Goal: Information Seeking & Learning: Learn about a topic

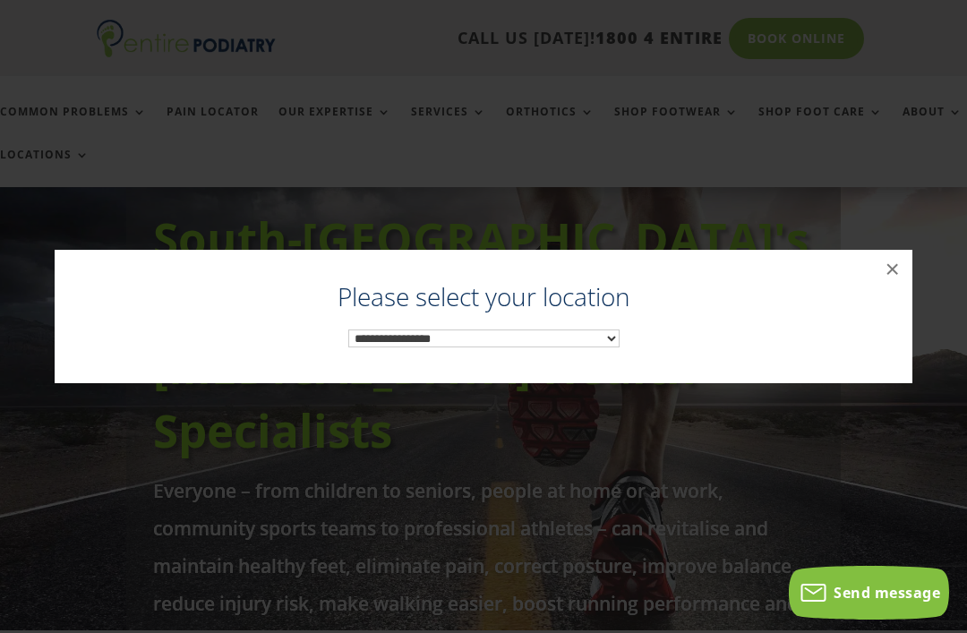
click at [586, 336] on select "**********" at bounding box center [483, 339] width 271 height 18
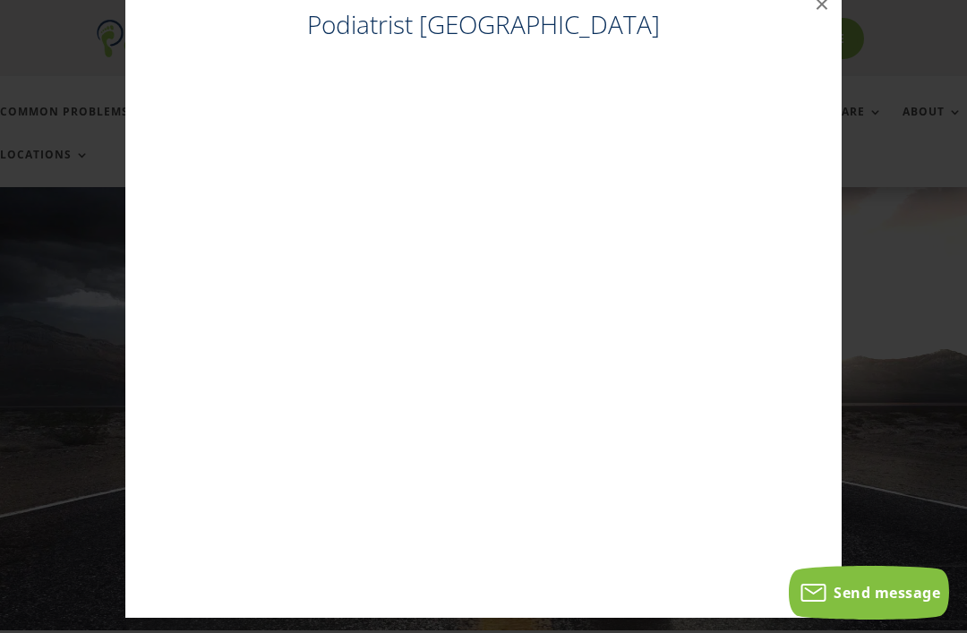
scroll to position [8, 0]
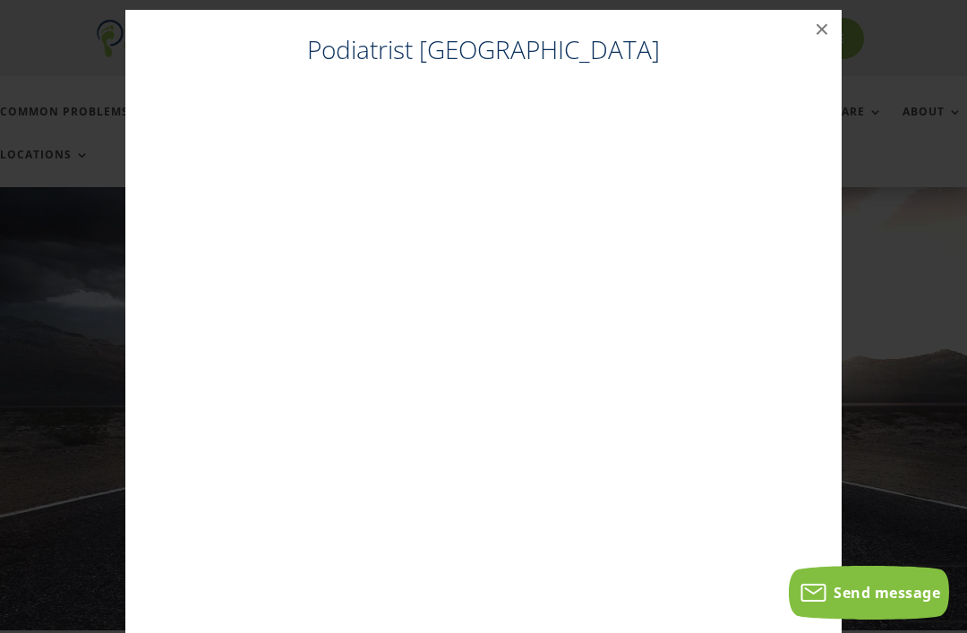
click at [832, 30] on button "×" at bounding box center [821, 29] width 39 height 39
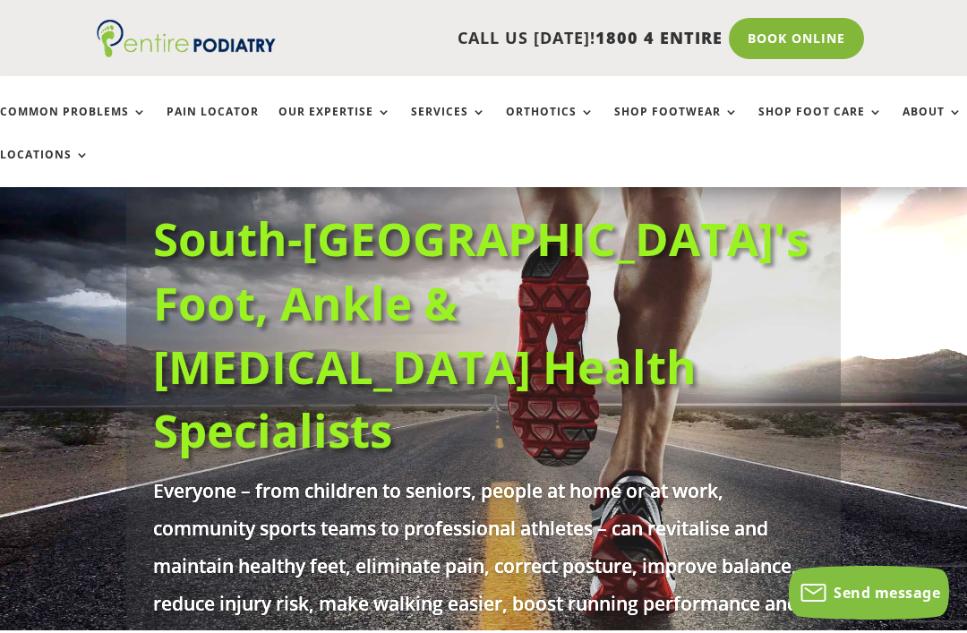
click at [819, 28] on link "Book Online" at bounding box center [796, 38] width 135 height 41
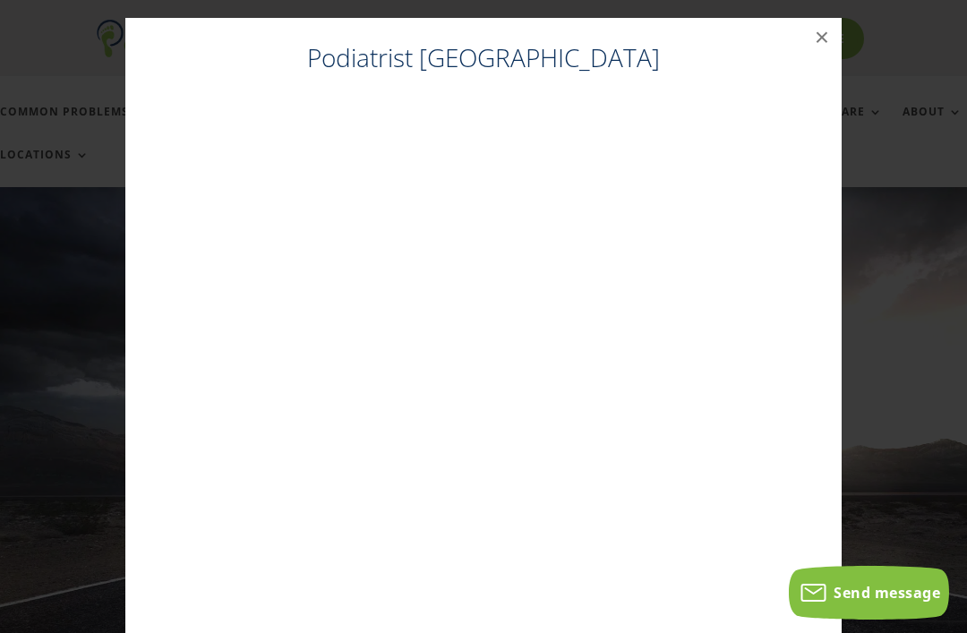
scroll to position [47, 0]
click at [545, 67] on h4 "Podiatrist Brisbane City" at bounding box center [483, 62] width 681 height 44
click at [548, 53] on h4 "Podiatrist Brisbane City" at bounding box center [483, 62] width 681 height 44
click at [599, 71] on h4 "Podiatrist Brisbane City" at bounding box center [483, 62] width 681 height 44
click at [827, 34] on button "×" at bounding box center [821, 37] width 39 height 39
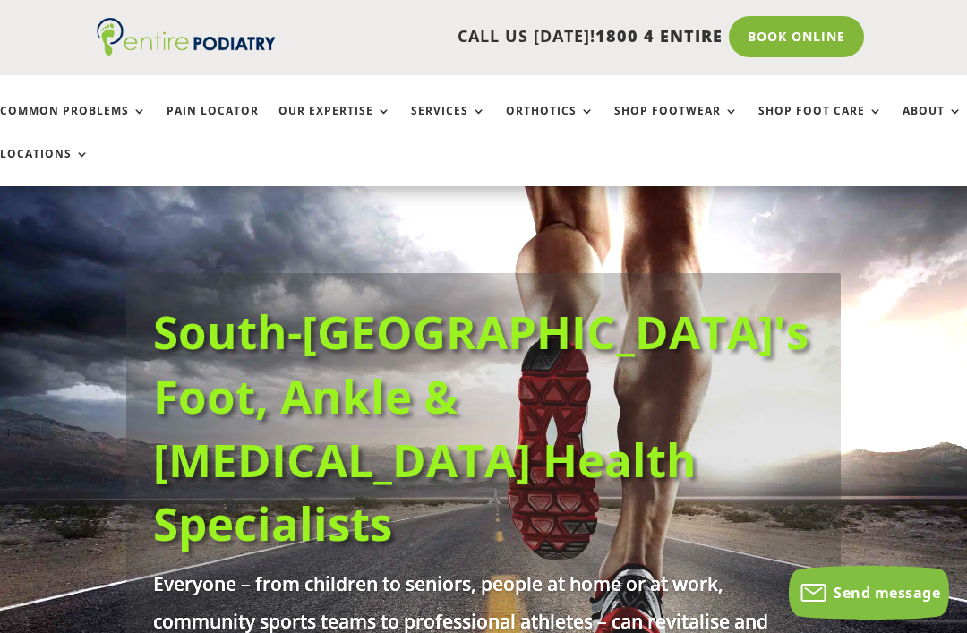
scroll to position [0, 0]
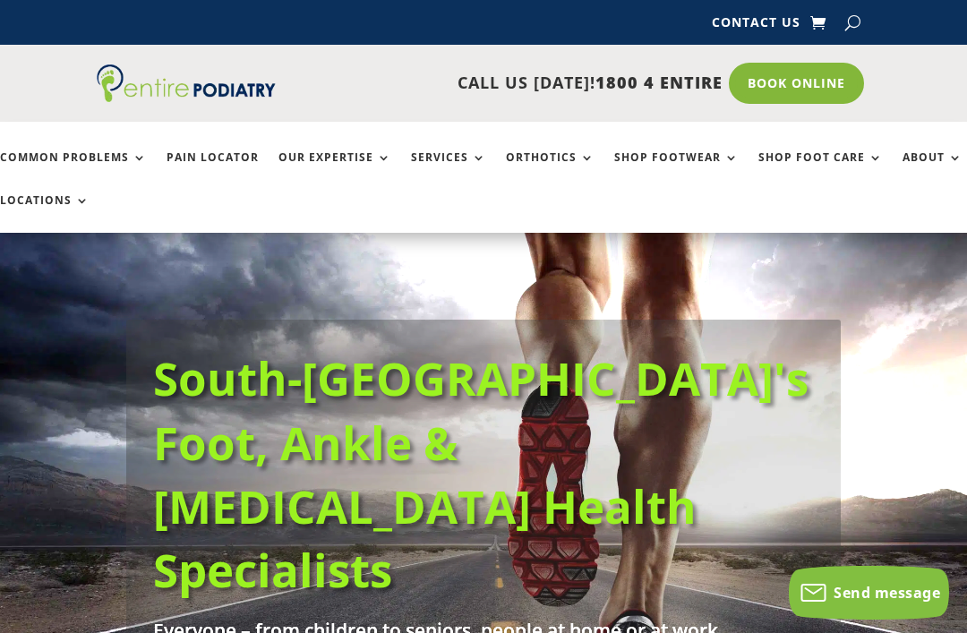
click at [758, 56] on div "CALL US TODAY! 1800 4 ENTIRE Call 1800 4 ENTIRE Book Online" at bounding box center [484, 83] width 774 height 77
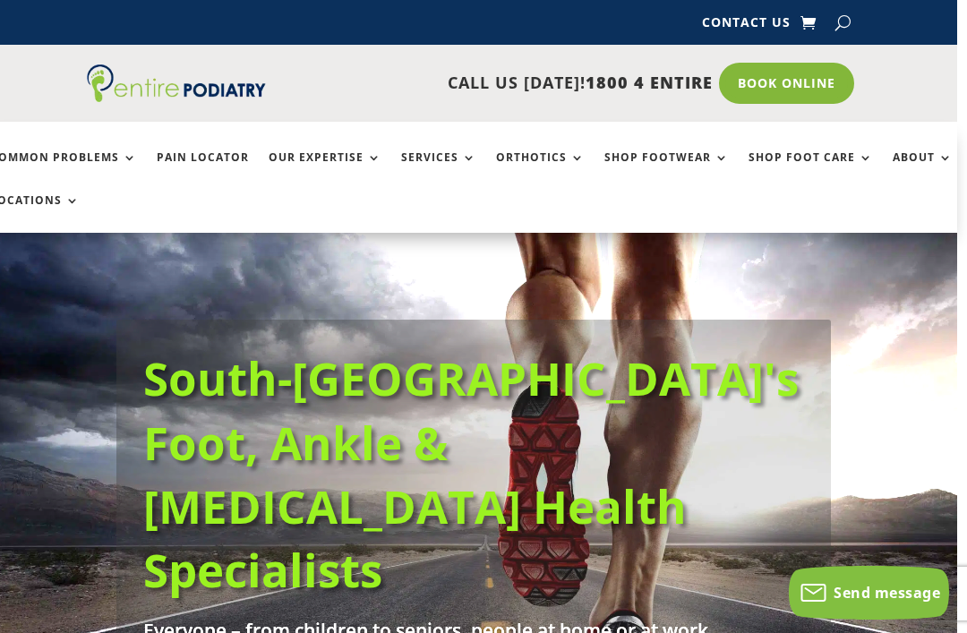
click at [783, 78] on link "Book Online" at bounding box center [786, 83] width 135 height 41
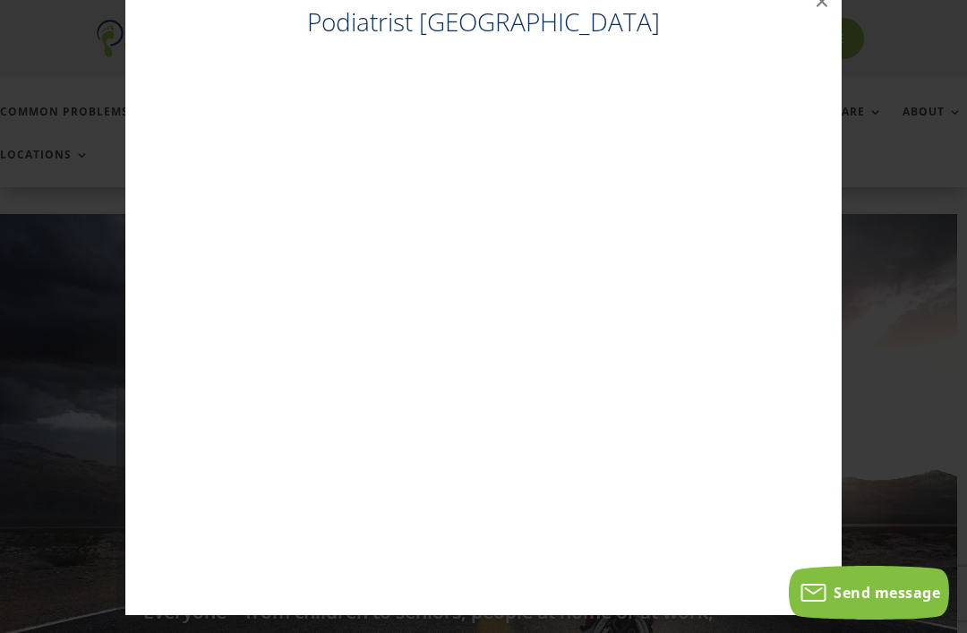
scroll to position [18, 0]
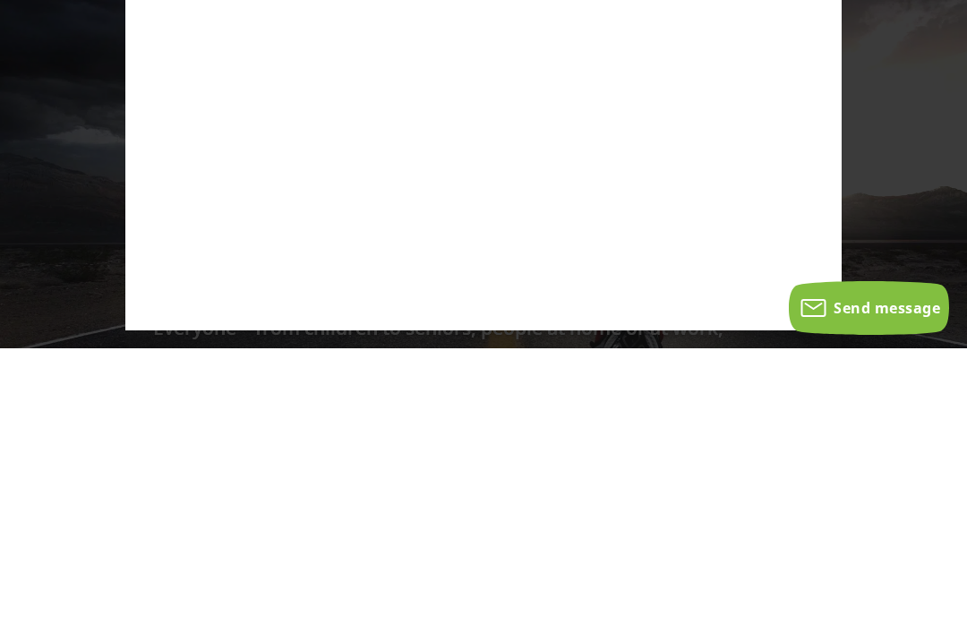
click at [893, 1] on div "Podiatrist Brisbane City ×" at bounding box center [483, 298] width 953 height 669
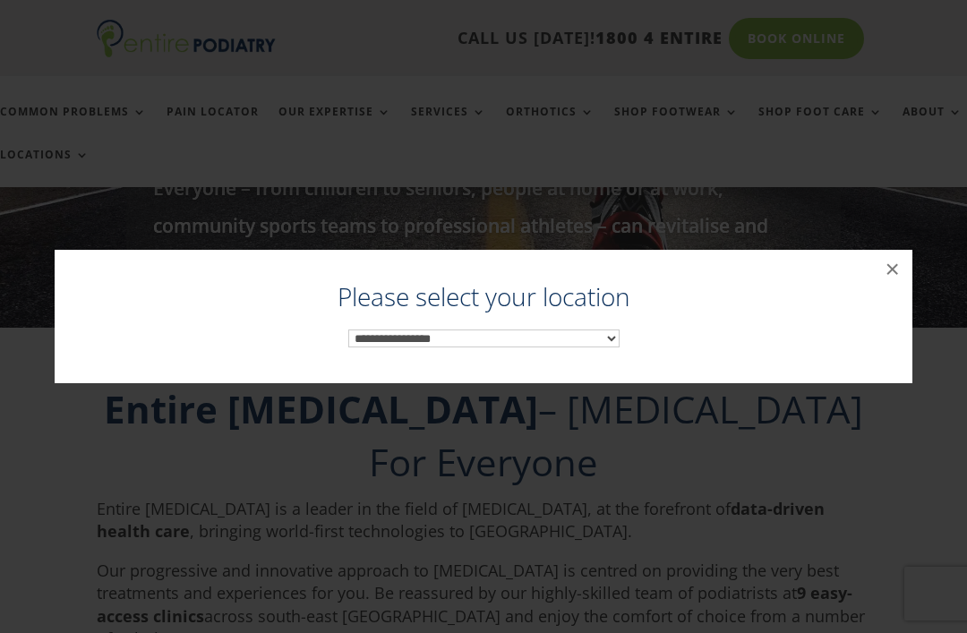
click at [587, 324] on div "**********" at bounding box center [484, 326] width 822 height 81
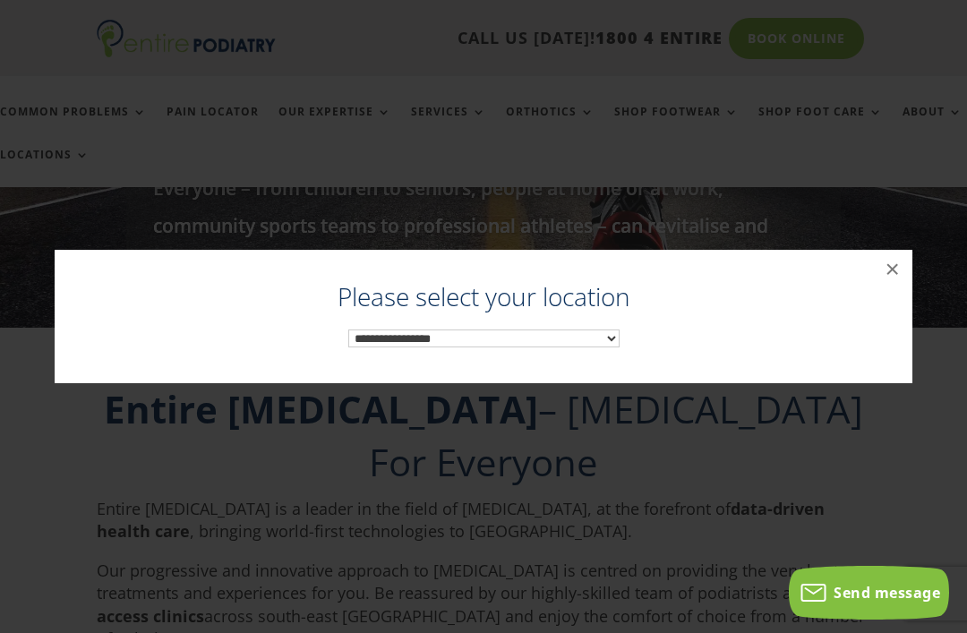
click at [603, 345] on select "**********" at bounding box center [483, 339] width 271 height 18
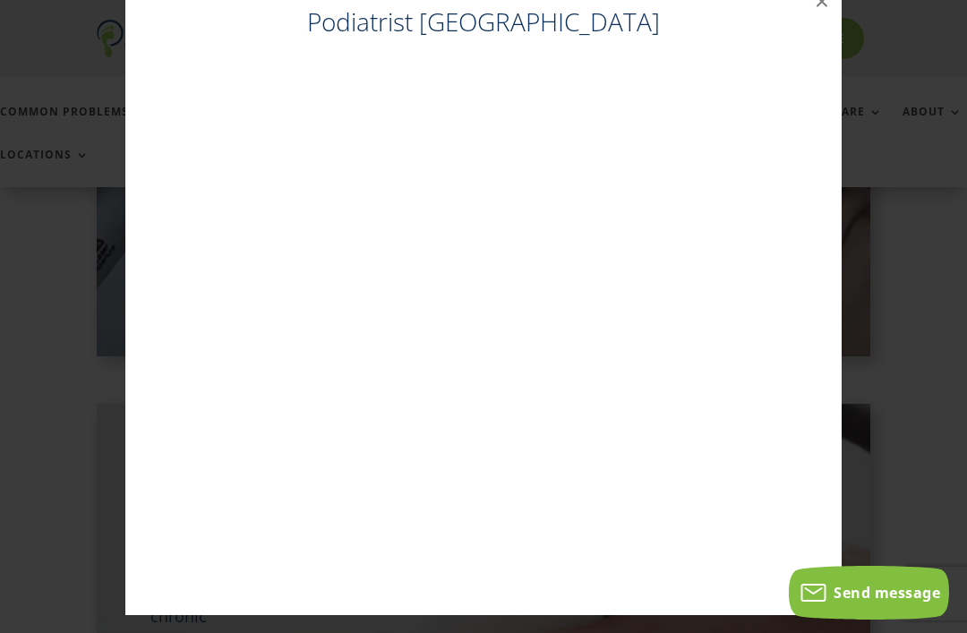
scroll to position [0, 0]
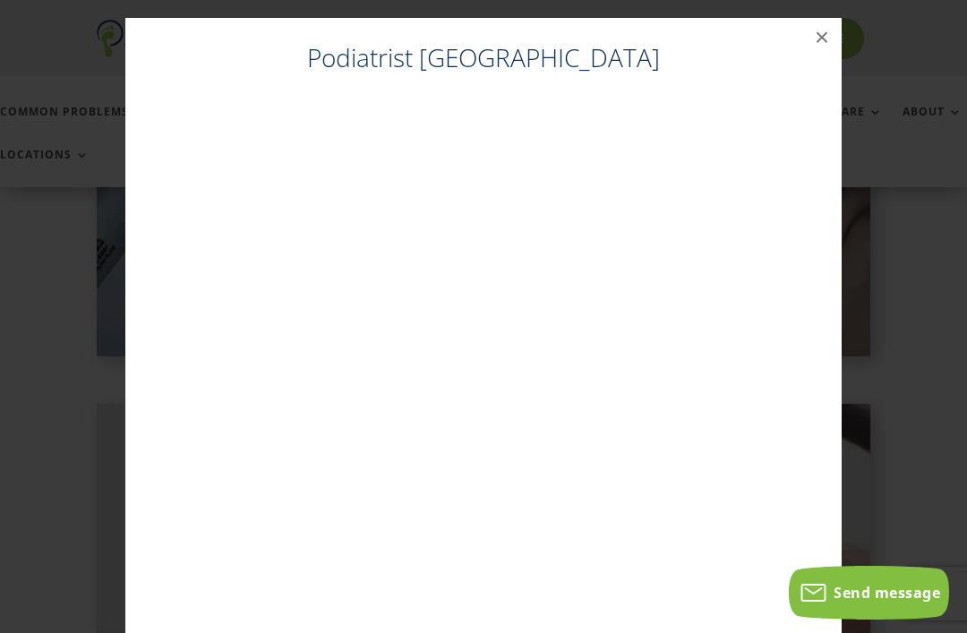
click at [896, 133] on div "Podiatrist Brisbane City ×" at bounding box center [483, 334] width 953 height 669
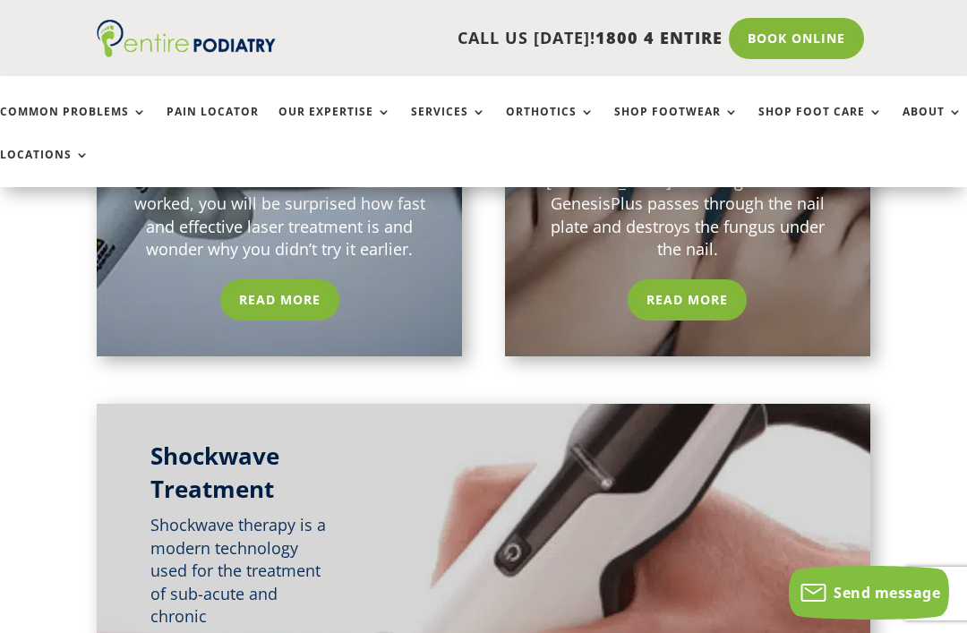
click at [818, 36] on link "Book Online" at bounding box center [796, 38] width 135 height 41
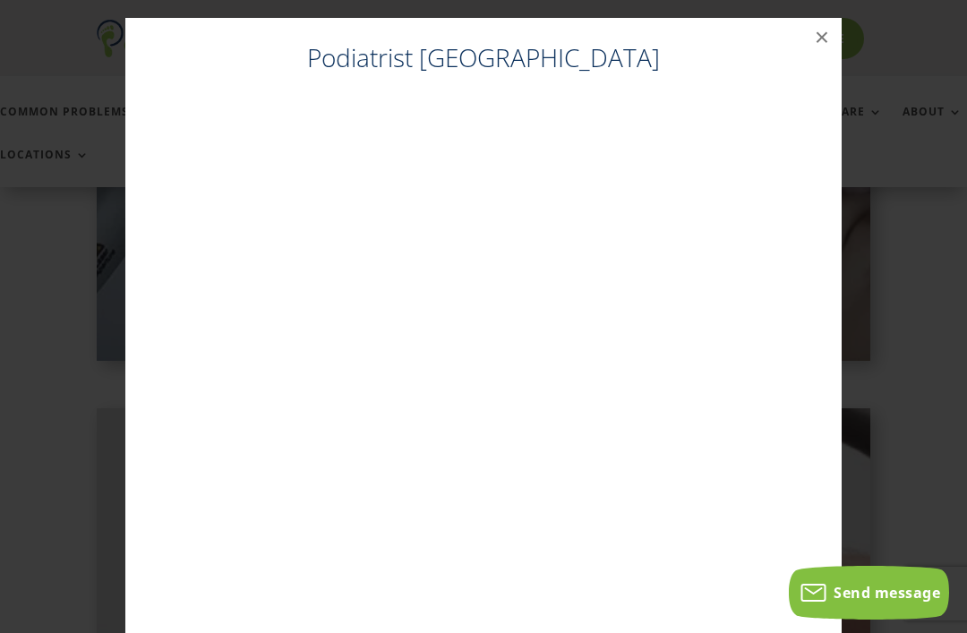
scroll to position [1743, 0]
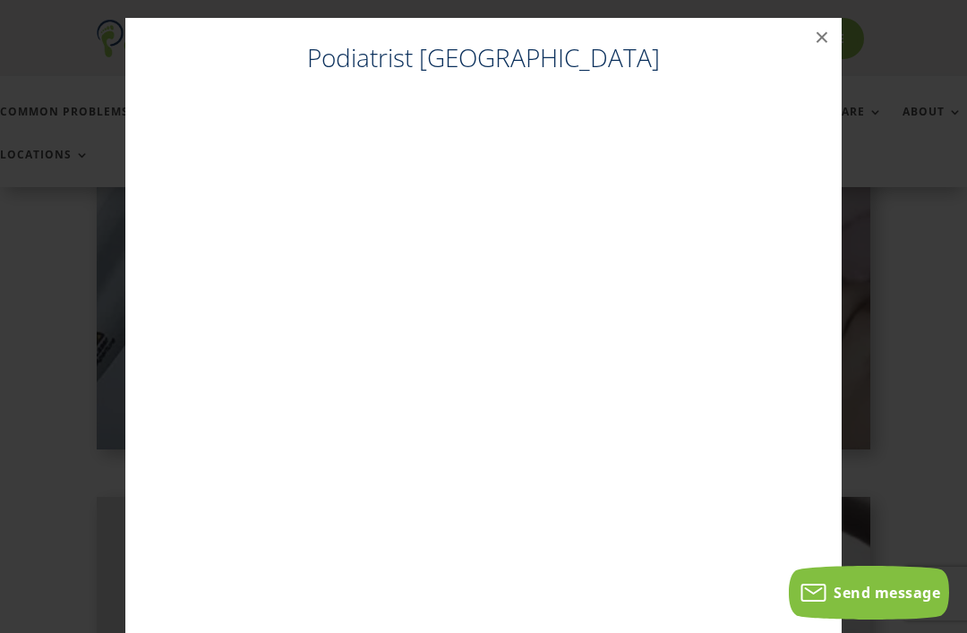
click at [825, 35] on button "×" at bounding box center [821, 37] width 39 height 39
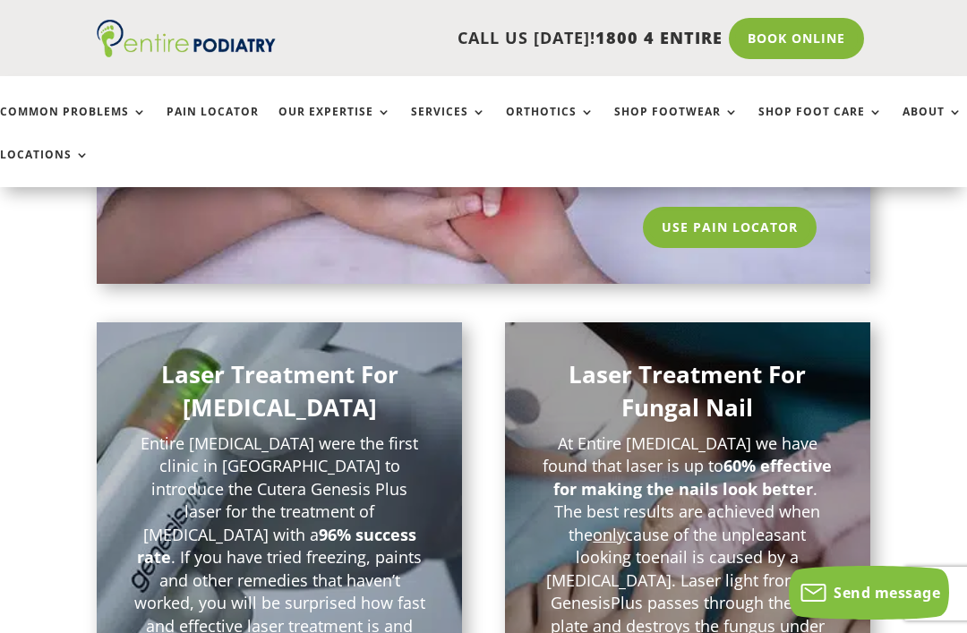
scroll to position [1435, 0]
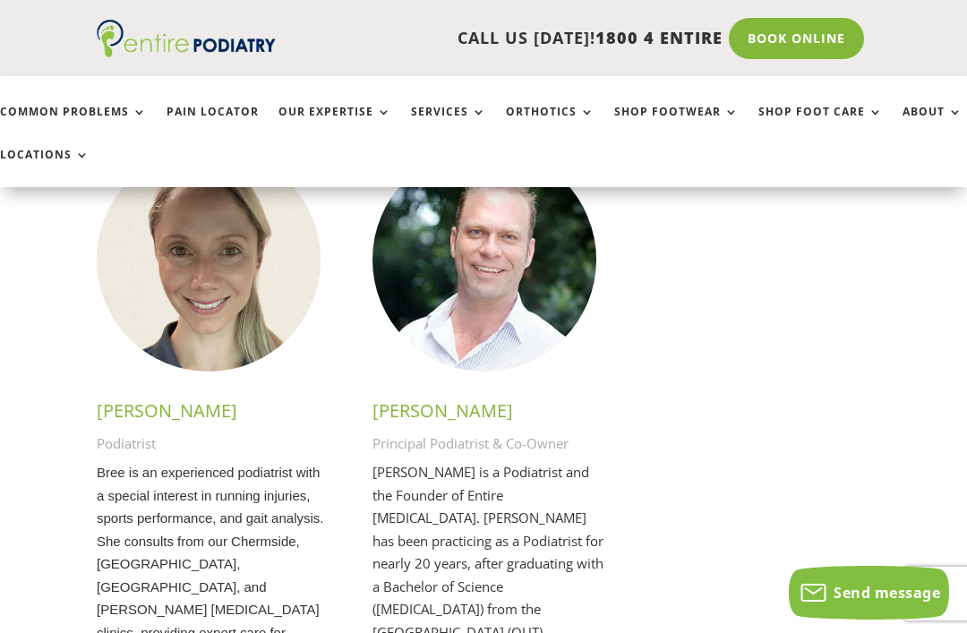
scroll to position [4061, 0]
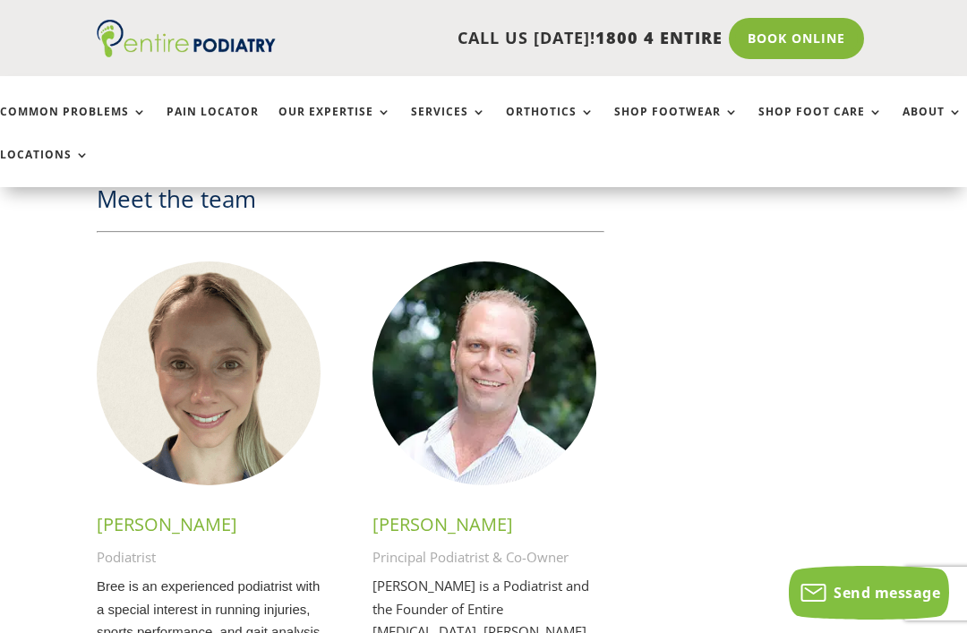
click at [213, 262] on img at bounding box center [209, 374] width 224 height 224
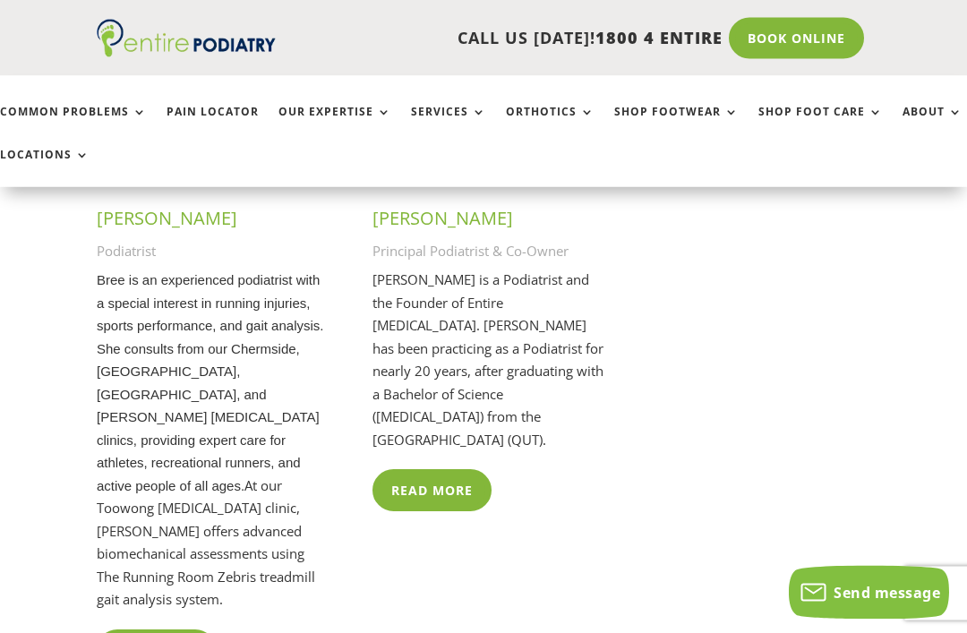
scroll to position [4410, 0]
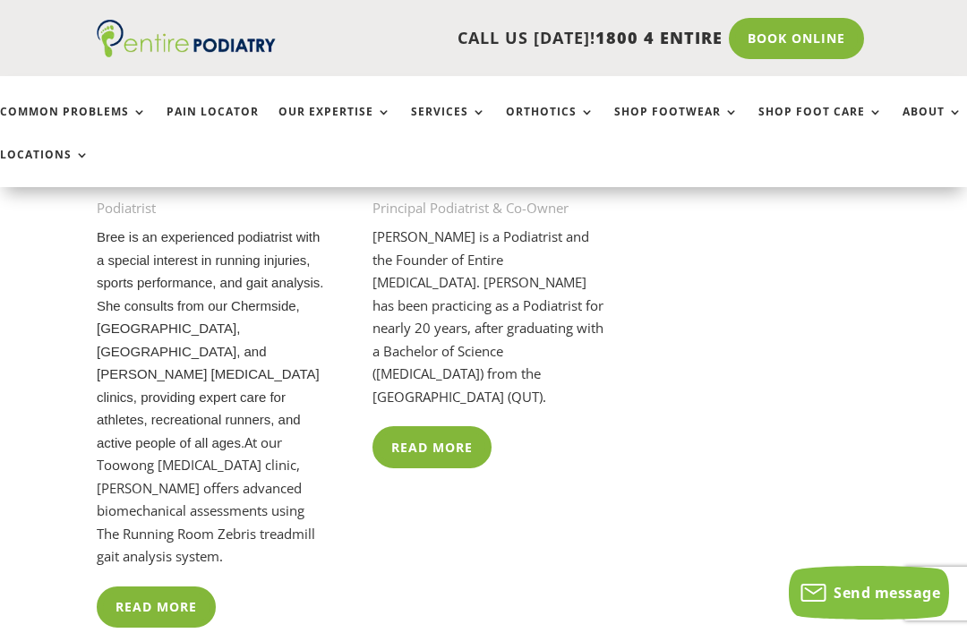
click at [167, 587] on link "Read More" at bounding box center [156, 607] width 119 height 41
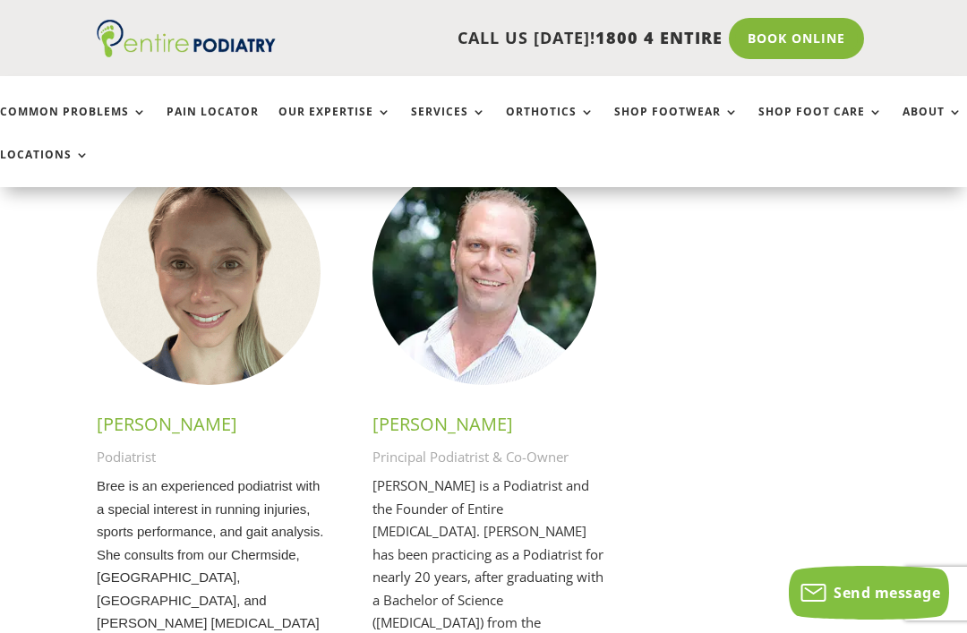
scroll to position [4342, 0]
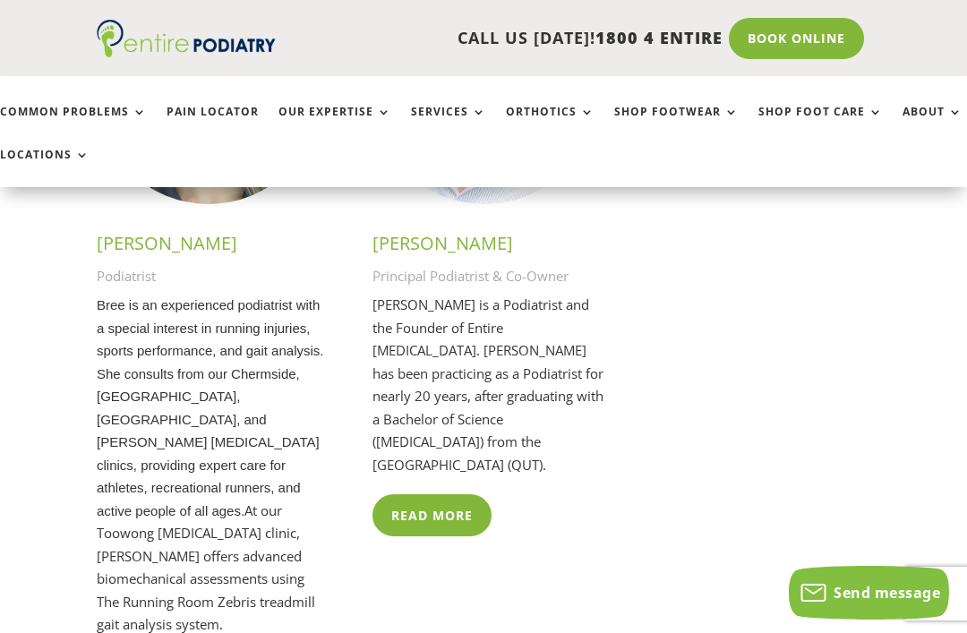
click at [480, 494] on link "Read More" at bounding box center [432, 514] width 119 height 41
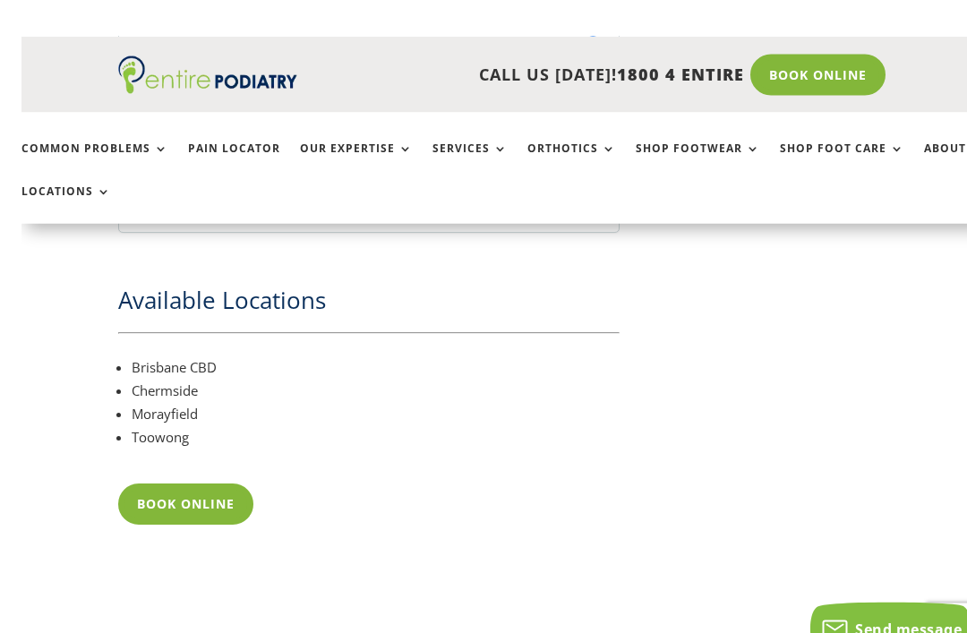
scroll to position [3277, 0]
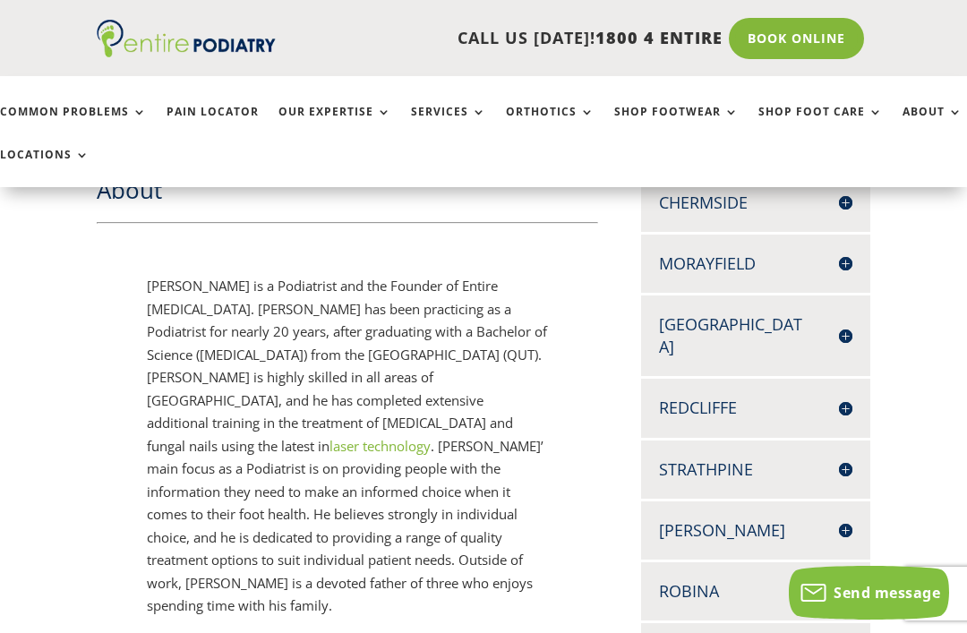
scroll to position [584, 0]
click at [330, 436] on link "laser technology" at bounding box center [380, 445] width 101 height 18
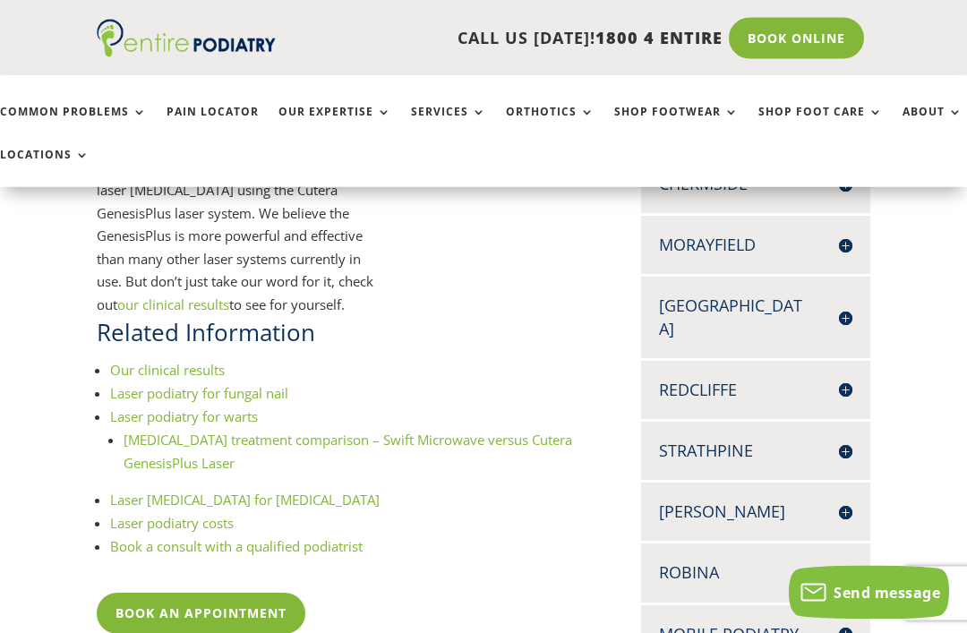
scroll to position [582, 0]
click at [177, 365] on link "Our clinical results" at bounding box center [167, 370] width 115 height 18
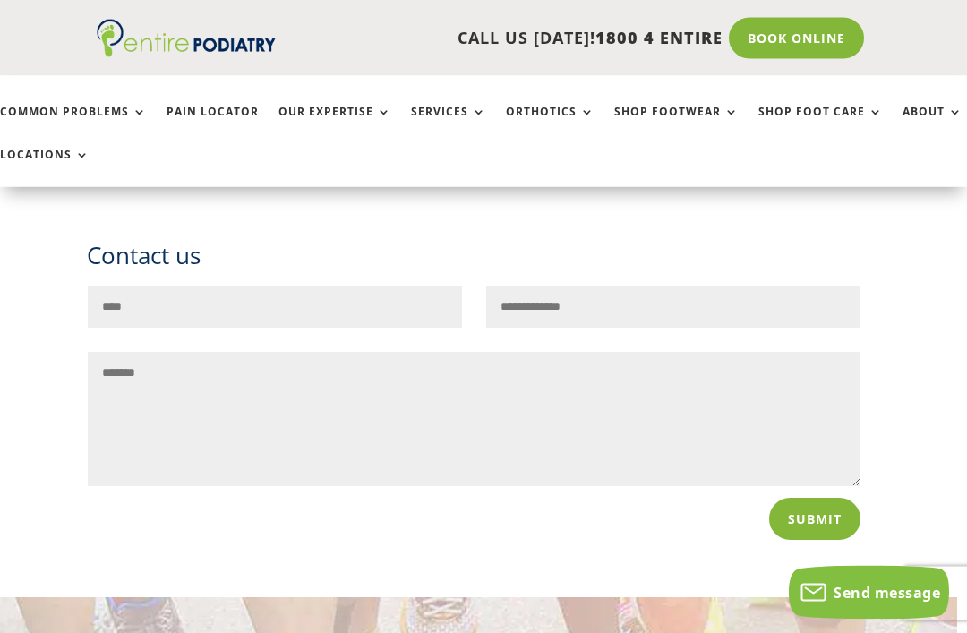
scroll to position [2322, 10]
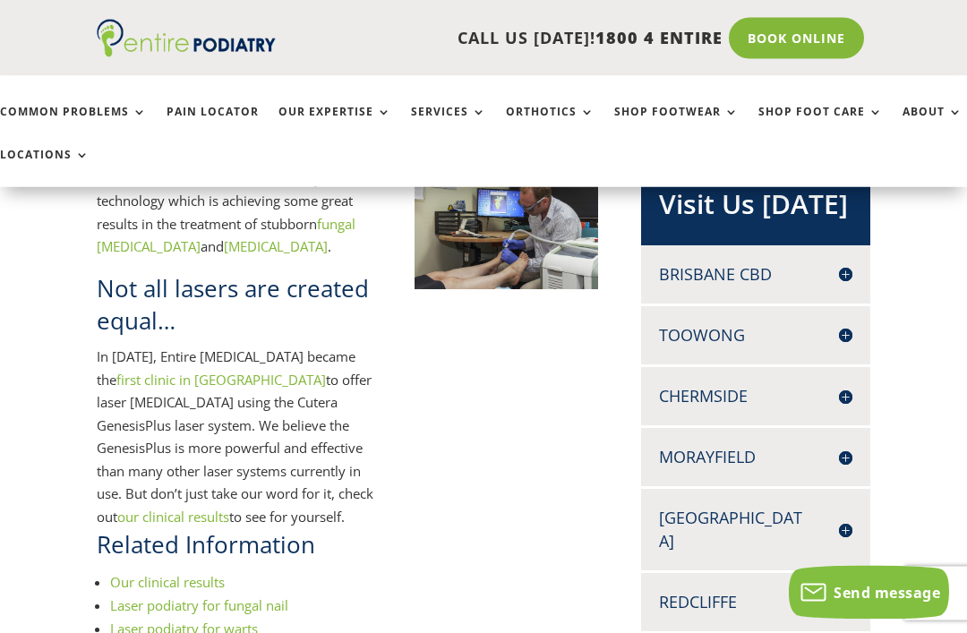
scroll to position [377, 0]
